Goal: Transaction & Acquisition: Purchase product/service

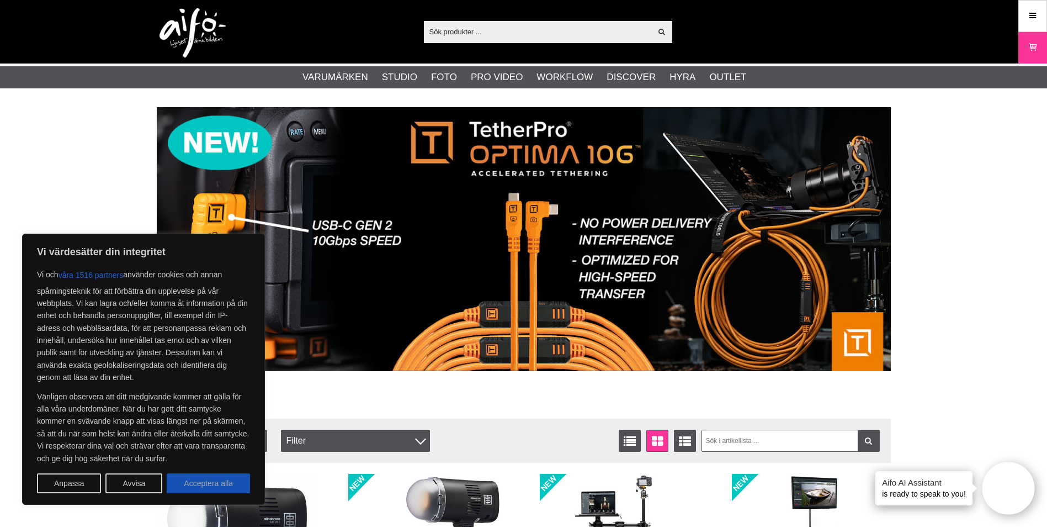
click at [224, 484] on button "Acceptera alla" at bounding box center [208, 483] width 83 height 20
checkbox input "true"
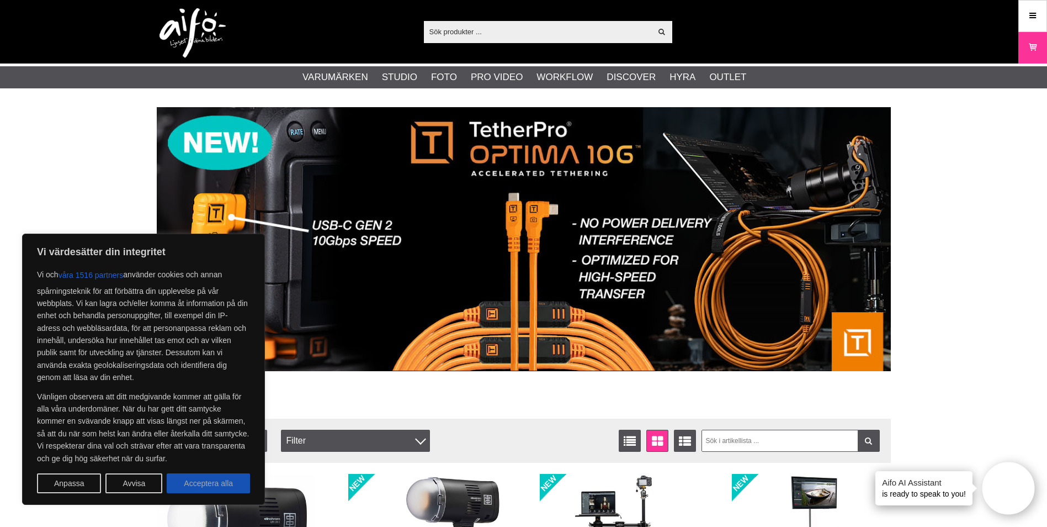
checkbox input "true"
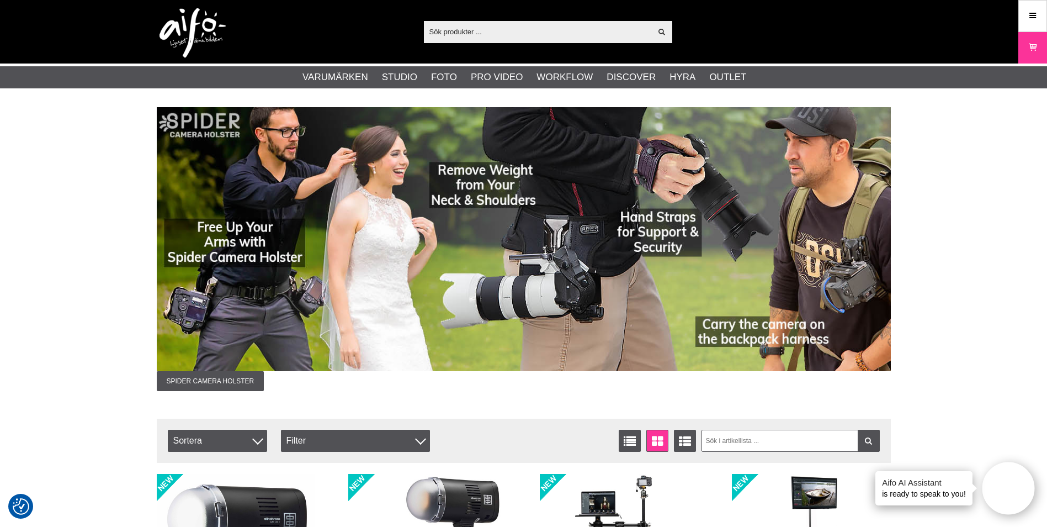
click at [476, 35] on input "text" at bounding box center [538, 31] width 228 height 17
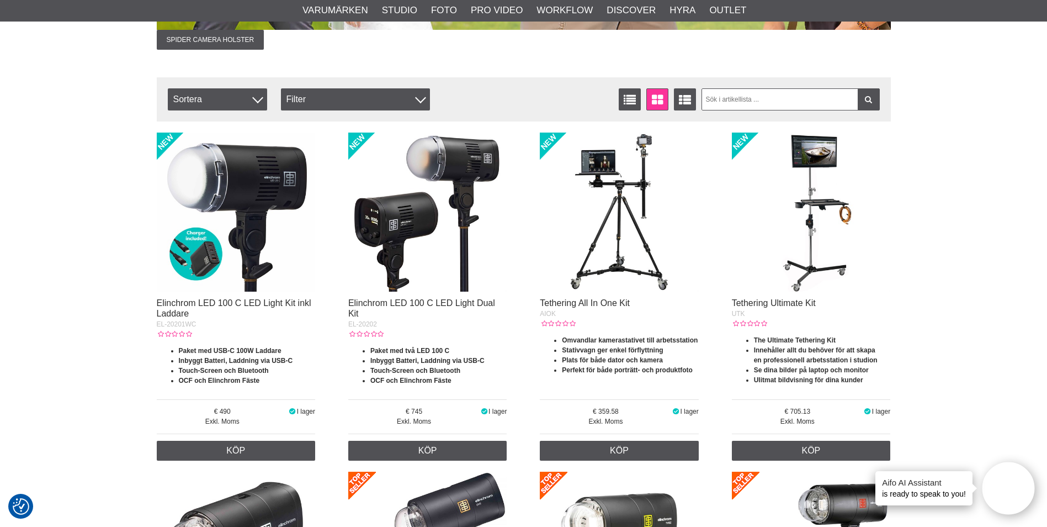
scroll to position [368, 0]
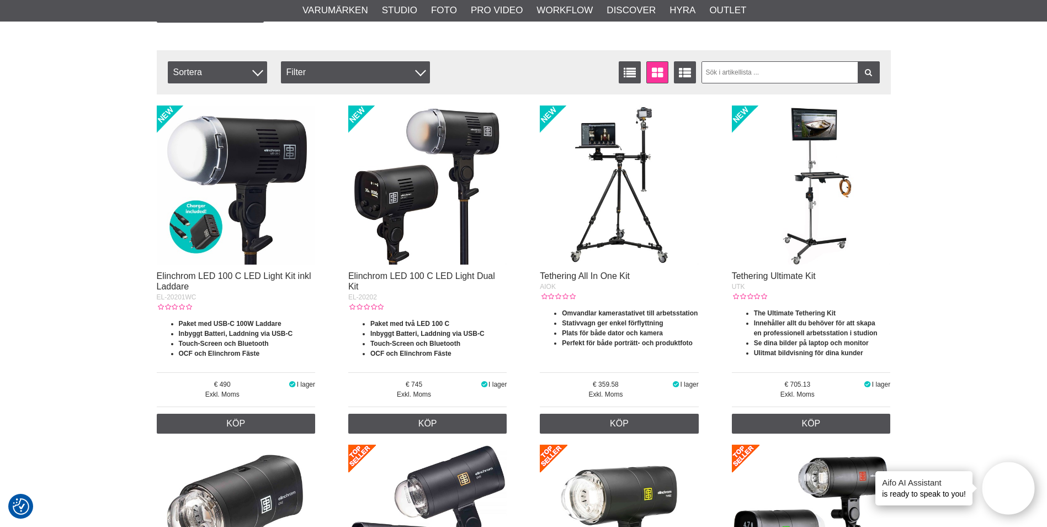
click at [434, 182] on img at bounding box center [427, 184] width 159 height 159
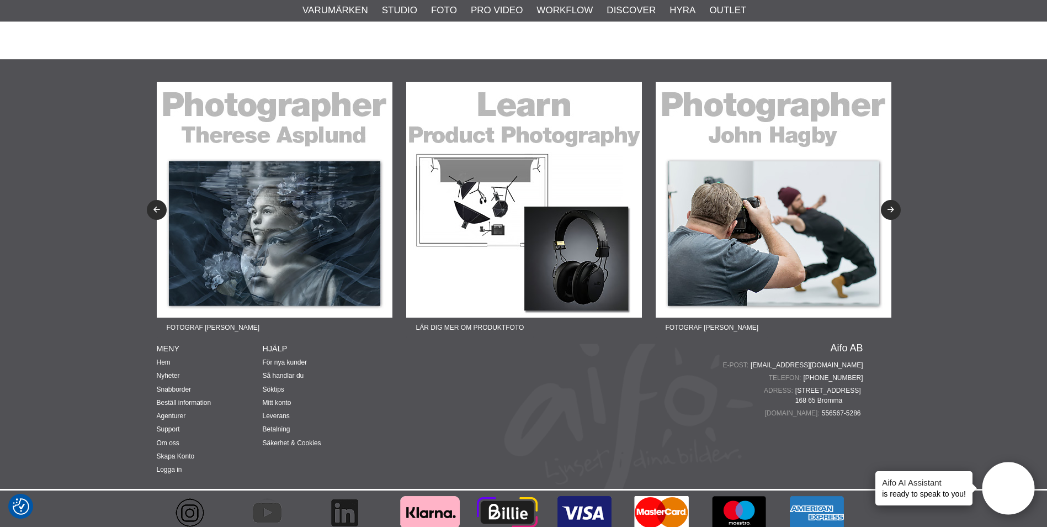
scroll to position [3084, 0]
